Goal: Book appointment/travel/reservation

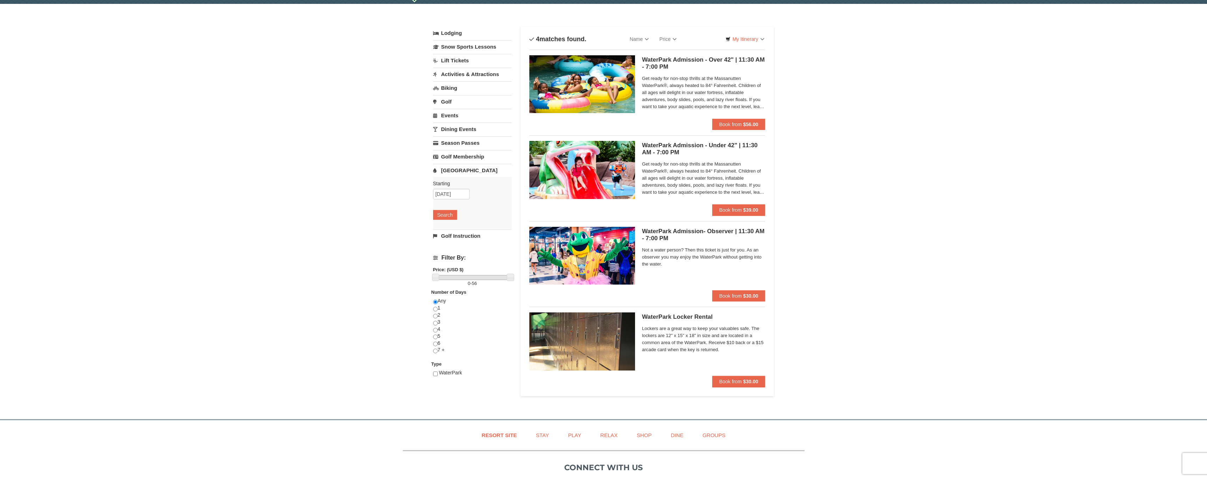
scroll to position [22, 0]
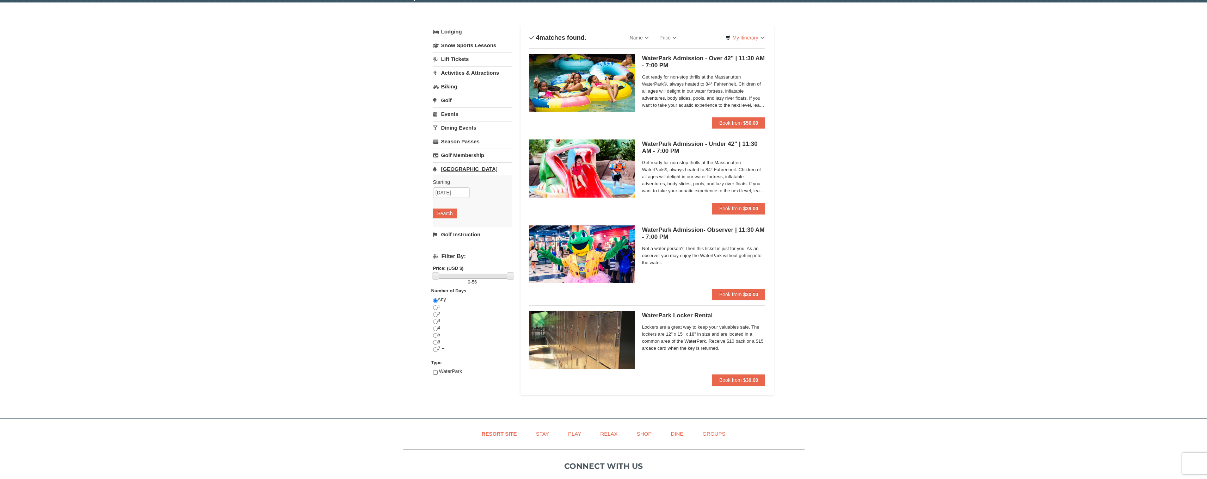
click at [448, 170] on link "[GEOGRAPHIC_DATA]" at bounding box center [472, 168] width 79 height 13
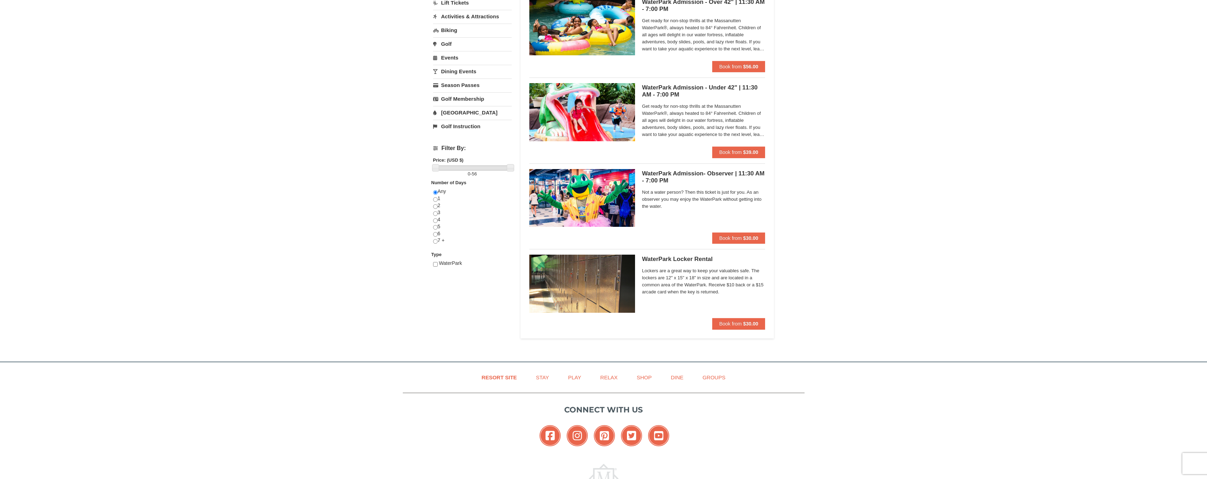
scroll to position [0, 0]
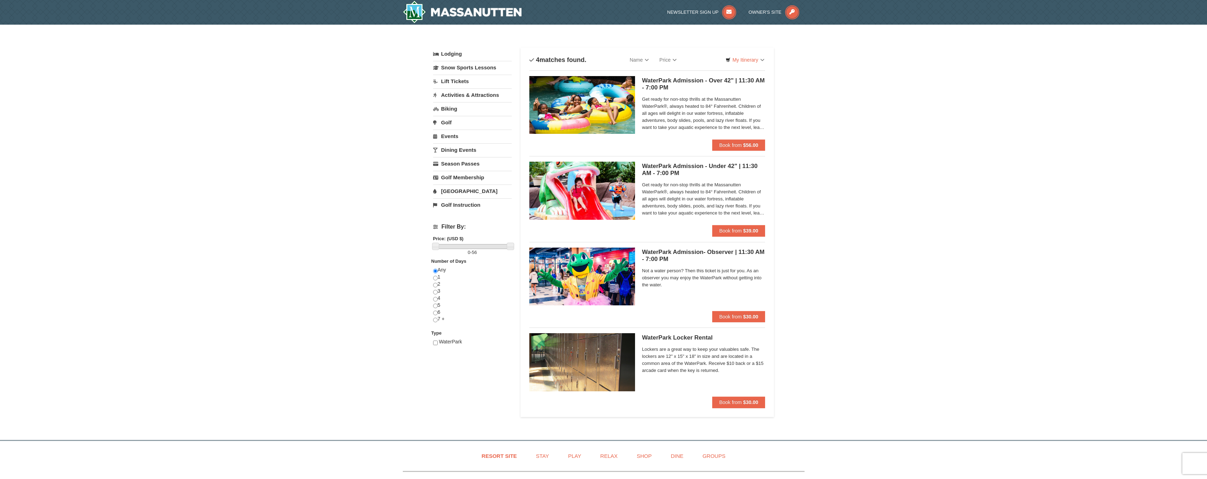
click at [608, 122] on img at bounding box center [582, 105] width 106 height 58
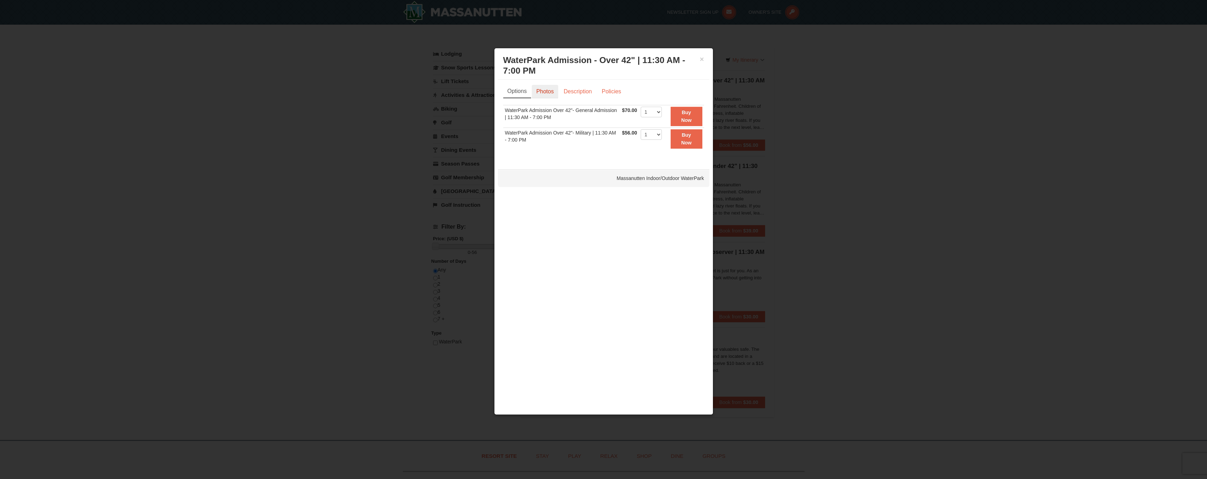
click at [548, 90] on link "Photos" at bounding box center [545, 91] width 27 height 13
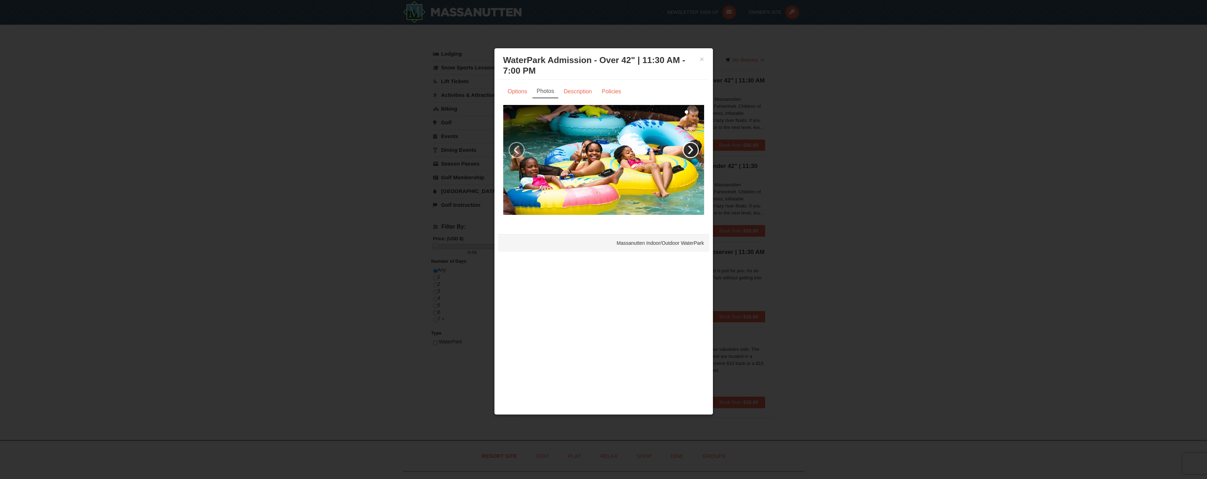
click at [692, 146] on link "›" at bounding box center [691, 150] width 16 height 16
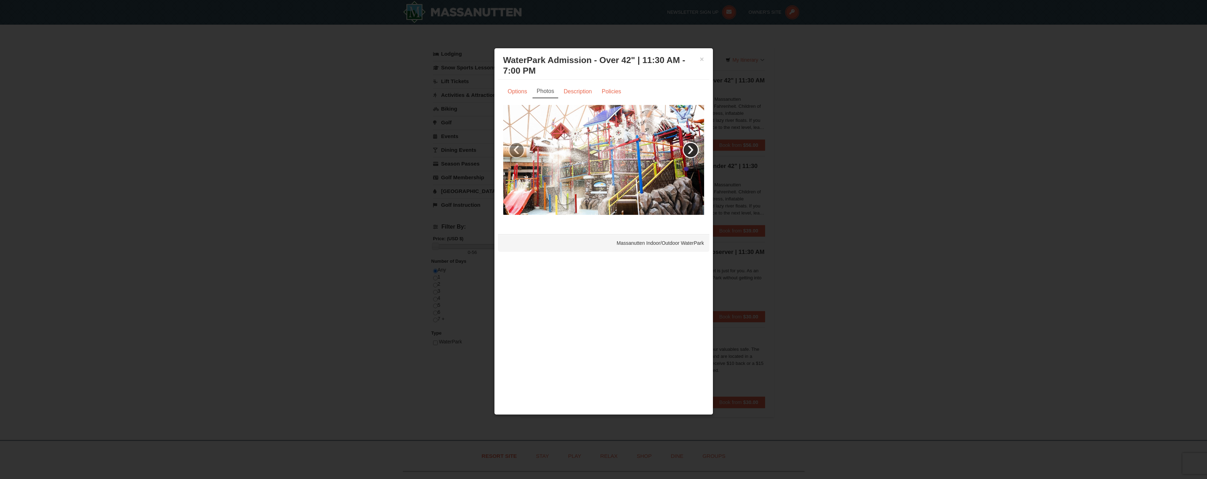
click at [692, 146] on link "›" at bounding box center [691, 150] width 16 height 16
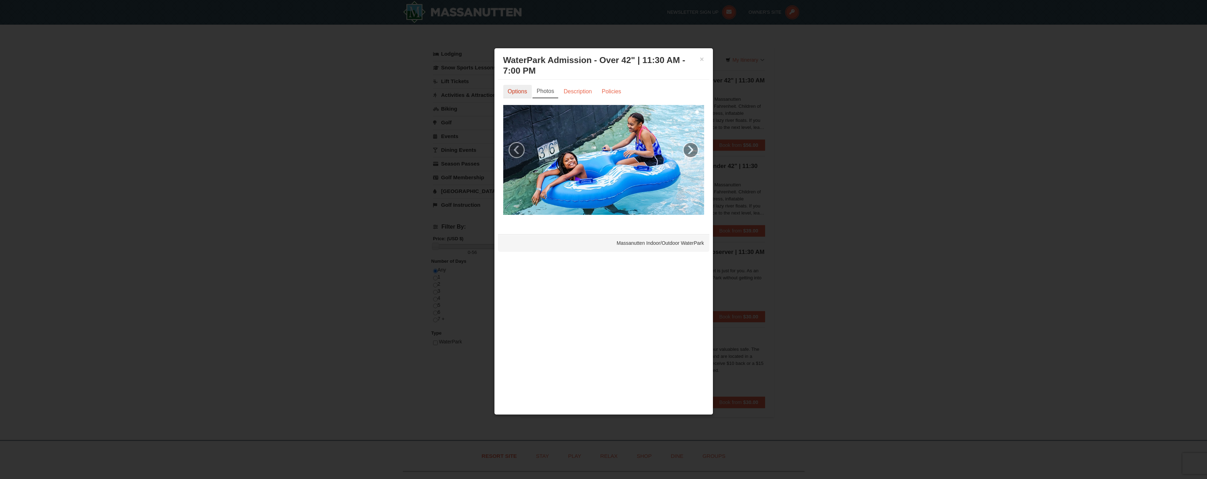
click at [516, 90] on link "Options" at bounding box center [517, 91] width 29 height 13
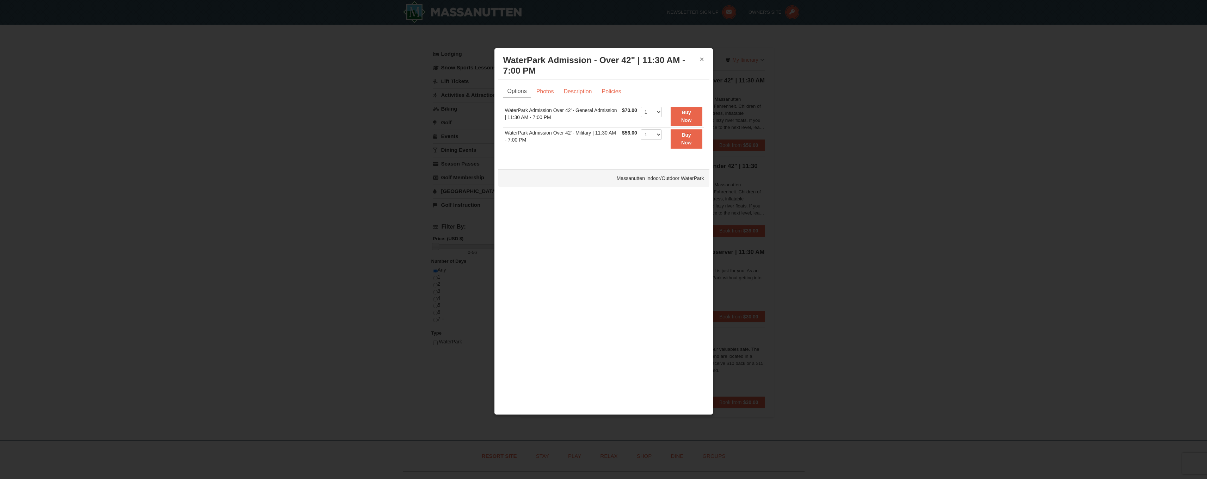
click at [700, 60] on button "×" at bounding box center [702, 59] width 4 height 7
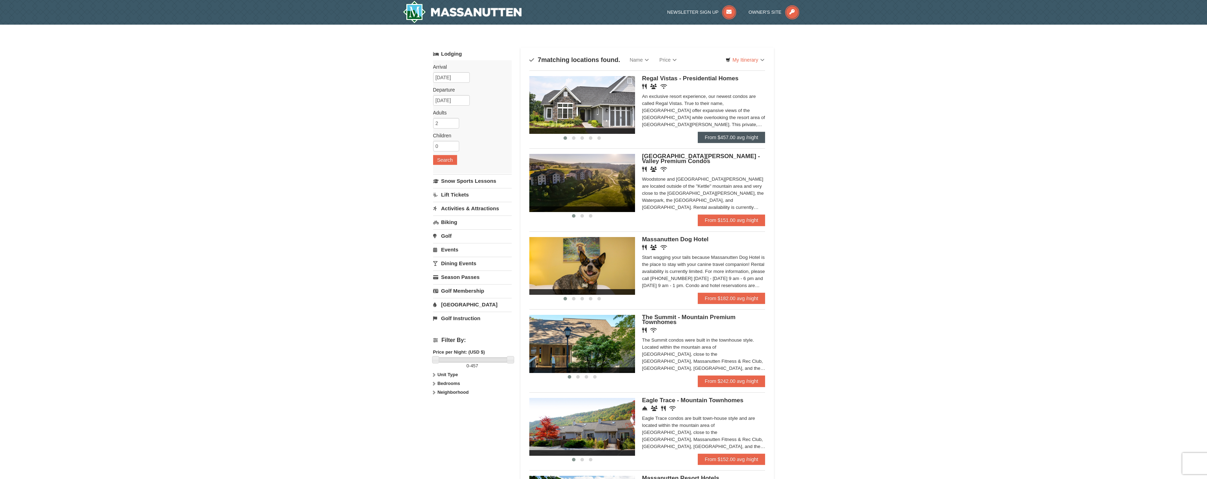
click at [739, 137] on link "From $457.00 avg /night" at bounding box center [732, 137] width 68 height 11
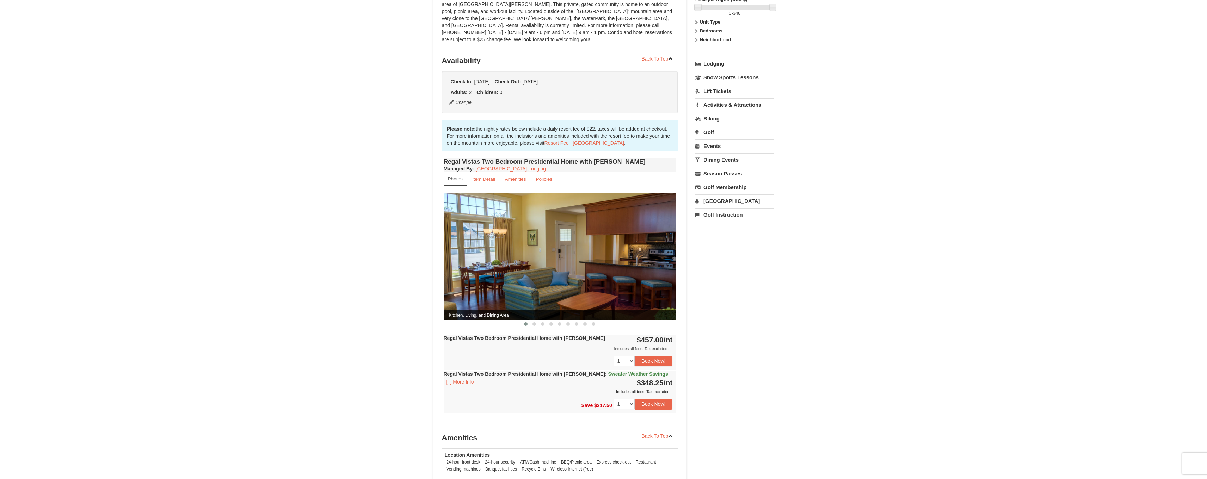
drag, startPoint x: 585, startPoint y: 286, endPoint x: 510, endPoint y: 293, distance: 75.4
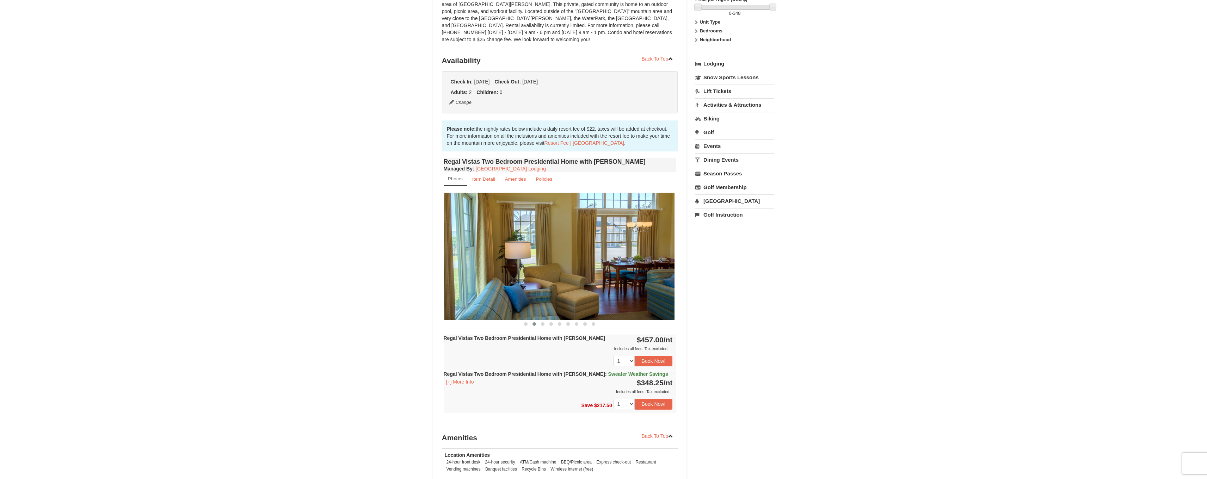
drag, startPoint x: 590, startPoint y: 270, endPoint x: 503, endPoint y: 273, distance: 87.1
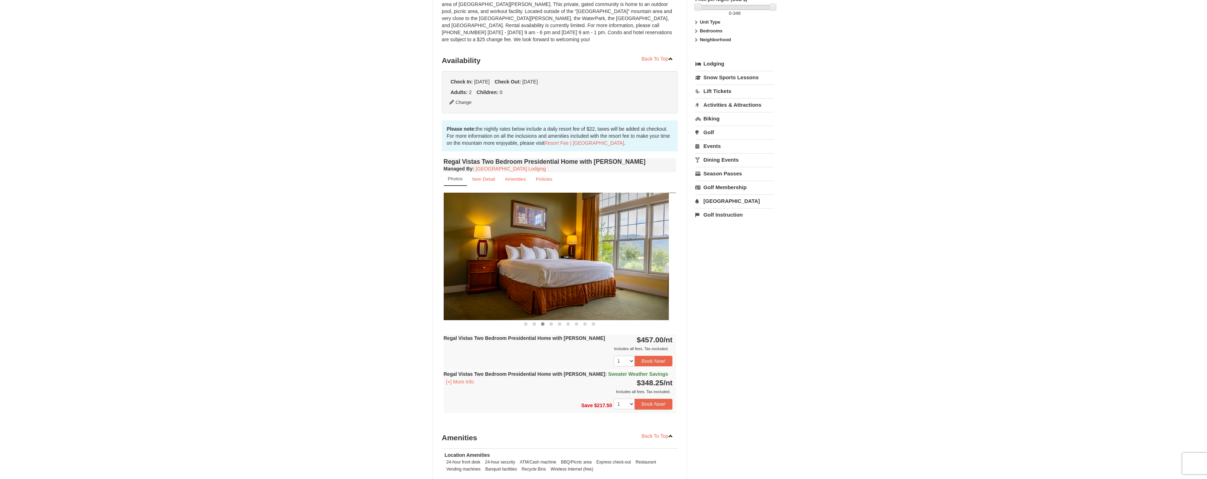
drag, startPoint x: 665, startPoint y: 249, endPoint x: 567, endPoint y: 251, distance: 98.3
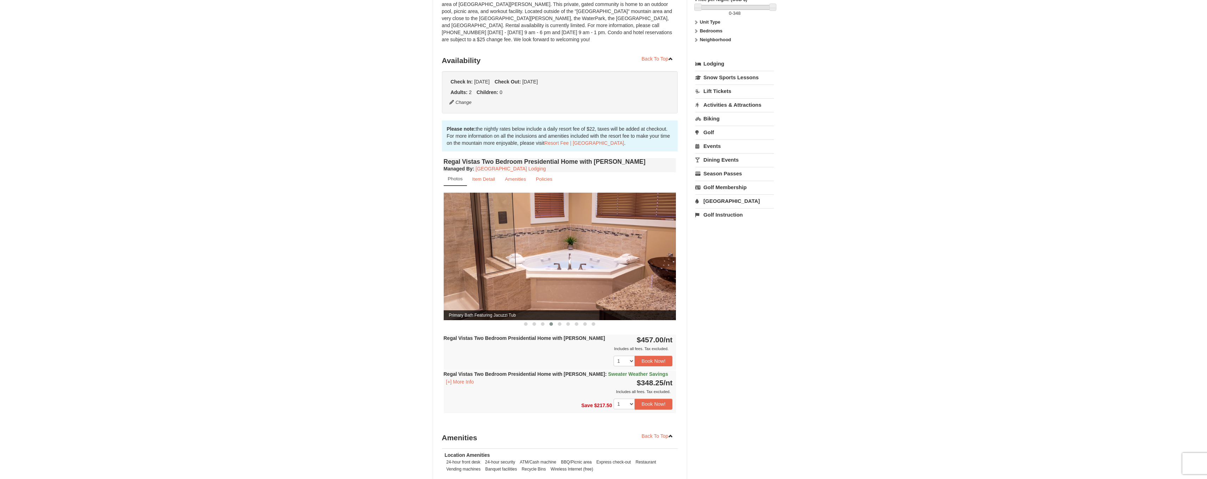
drag, startPoint x: 612, startPoint y: 251, endPoint x: 532, endPoint y: 253, distance: 80.4
drag, startPoint x: 615, startPoint y: 249, endPoint x: 469, endPoint y: 256, distance: 146.4
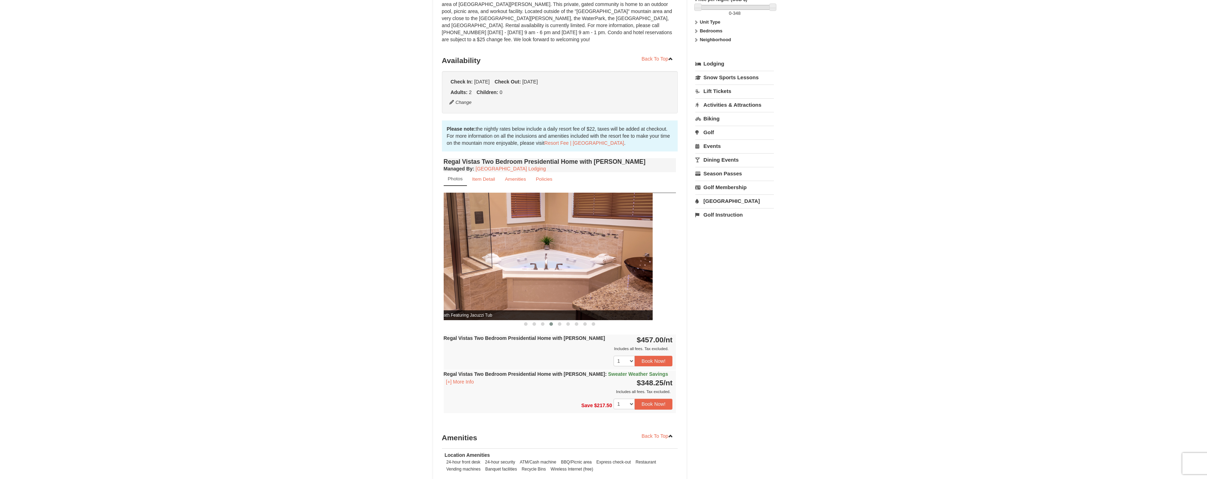
drag, startPoint x: 594, startPoint y: 251, endPoint x: 478, endPoint y: 278, distance: 119.1
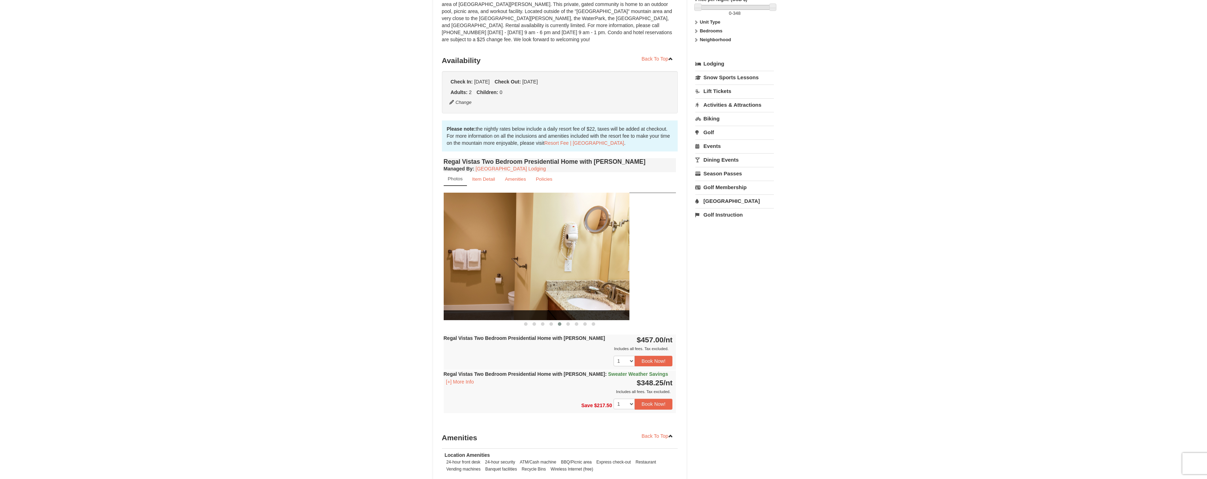
drag, startPoint x: 627, startPoint y: 260, endPoint x: 555, endPoint y: 265, distance: 72.1
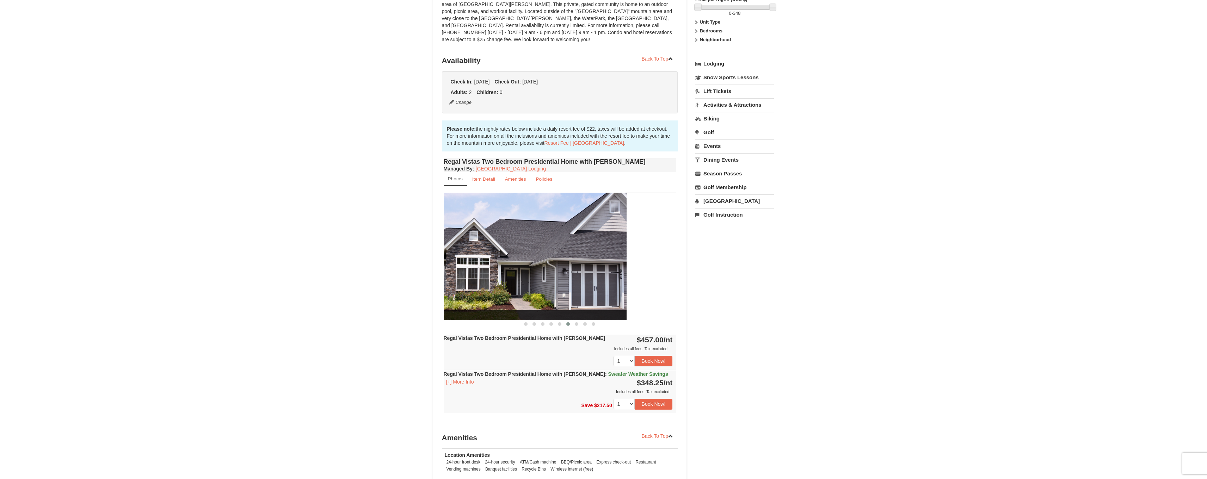
drag, startPoint x: 645, startPoint y: 266, endPoint x: 580, endPoint y: 271, distance: 65.8
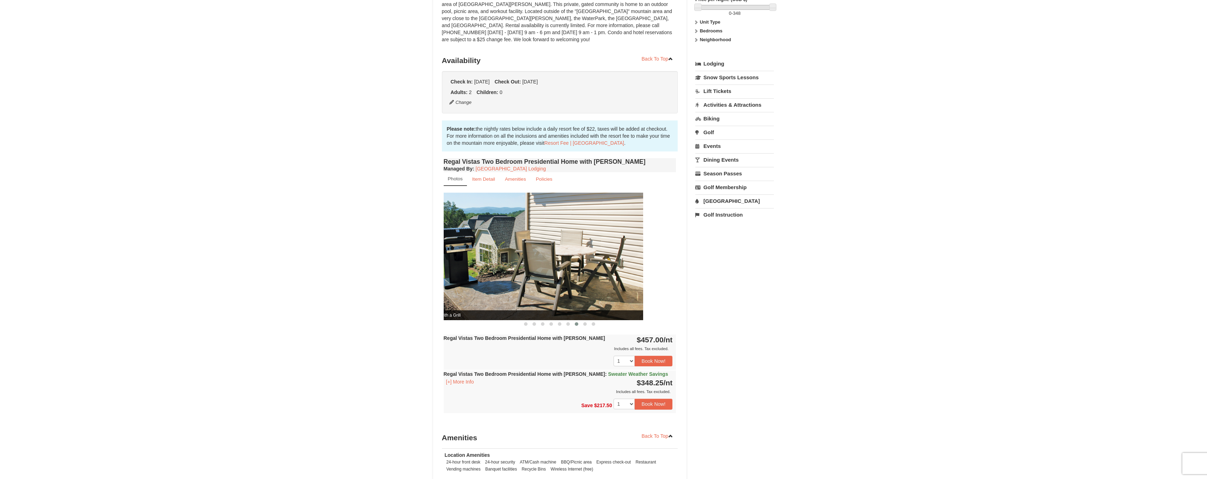
drag, startPoint x: 586, startPoint y: 247, endPoint x: 493, endPoint y: 254, distance: 93.0
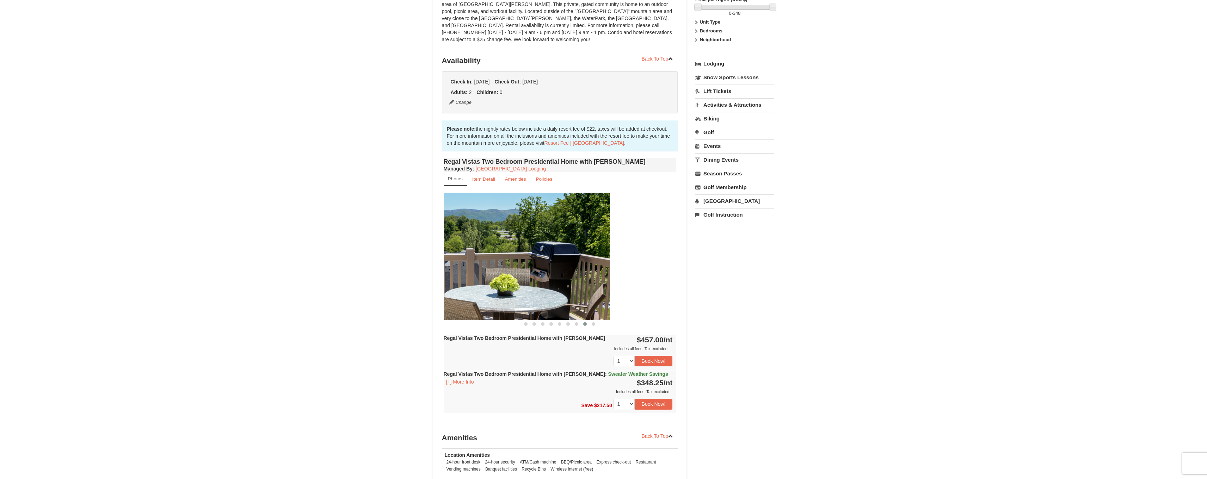
drag, startPoint x: 558, startPoint y: 258, endPoint x: 484, endPoint y: 266, distance: 74.8
